Goal: Task Accomplishment & Management: Complete application form

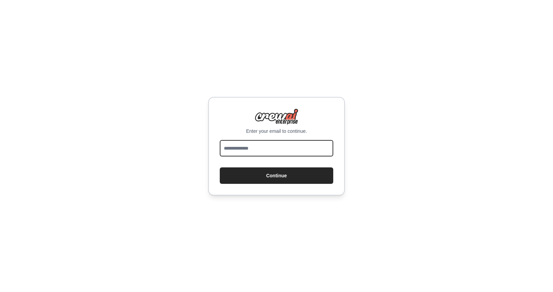
click at [240, 144] on input "email" at bounding box center [277, 148] width 114 height 16
type input "**********"
click at [220, 167] on button "Continue" at bounding box center [277, 175] width 114 height 16
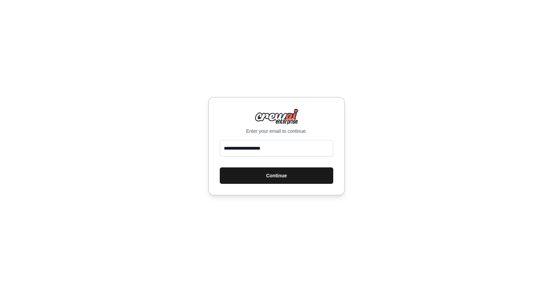
click at [283, 173] on button "Continue" at bounding box center [277, 175] width 114 height 16
